Goal: Task Accomplishment & Management: Use online tool/utility

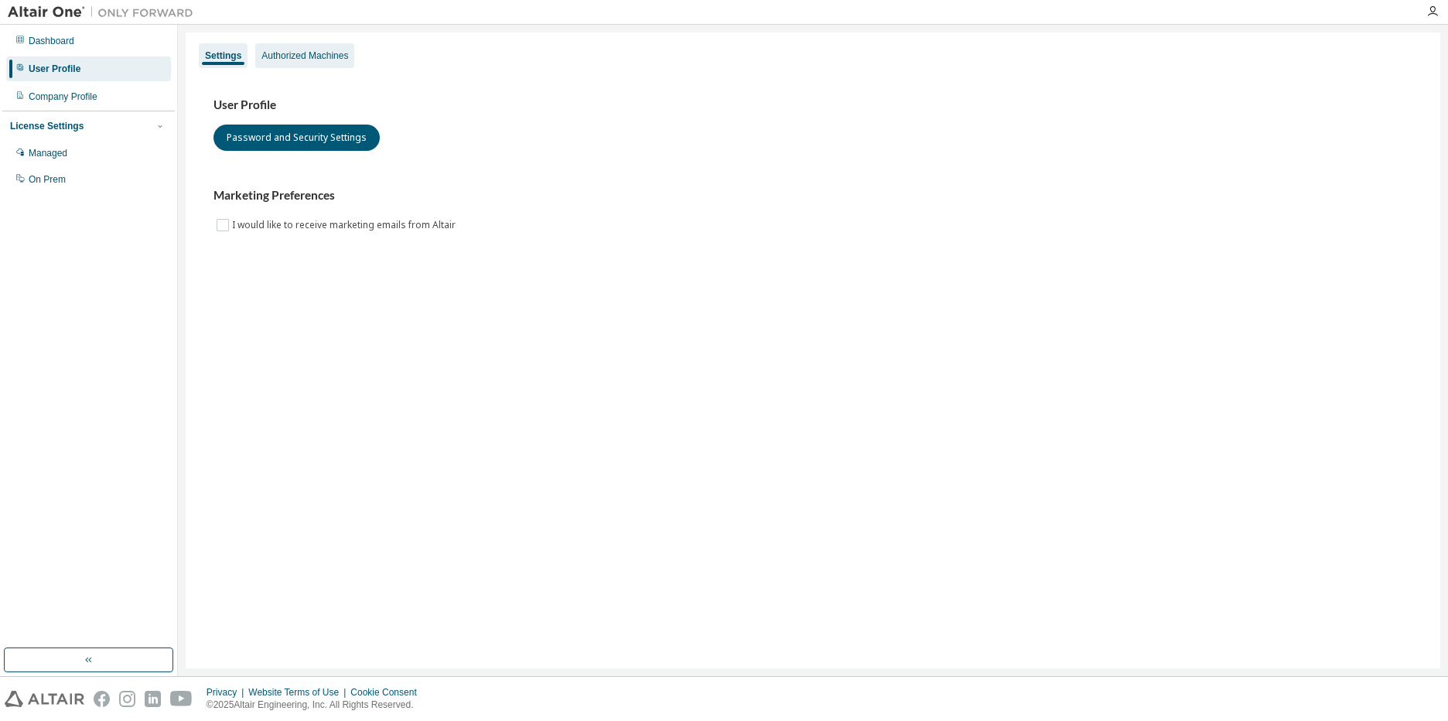
click at [322, 60] on div "Authorized Machines" at bounding box center [304, 56] width 87 height 12
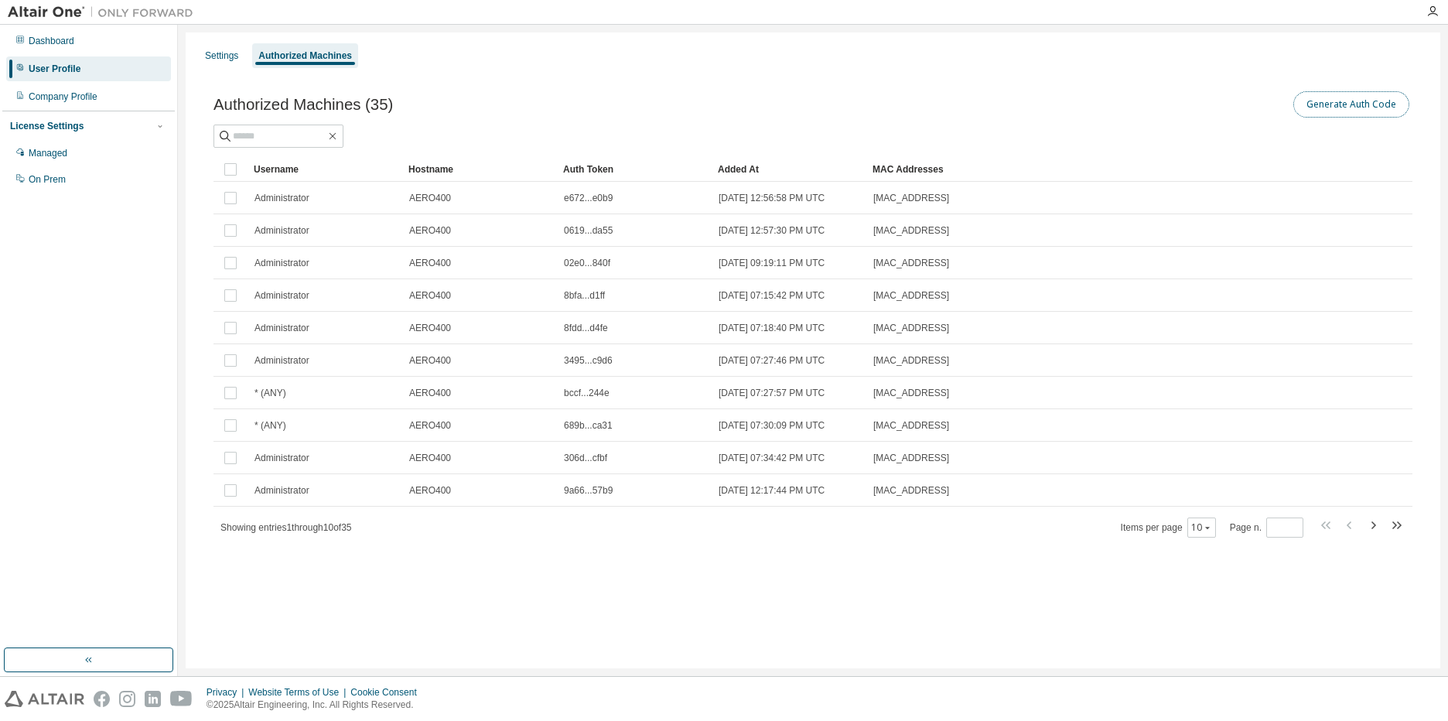
click at [1335, 104] on button "Generate Auth Code" at bounding box center [1351, 104] width 116 height 26
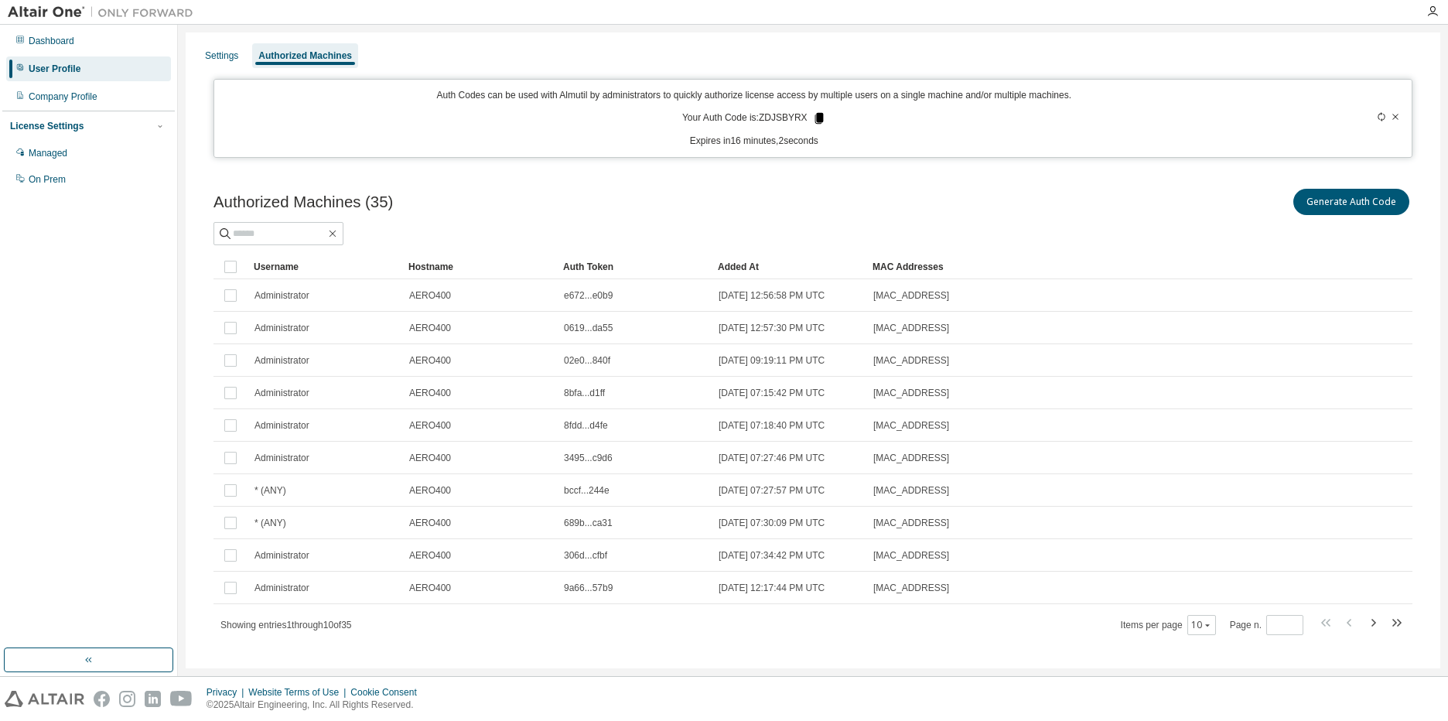
click at [815, 114] on icon at bounding box center [819, 118] width 9 height 11
